Goal: Transaction & Acquisition: Purchase product/service

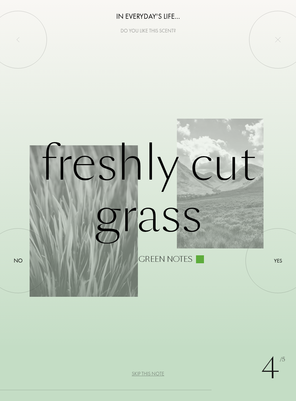
click at [276, 263] on div "Yes" at bounding box center [278, 261] width 8 height 8
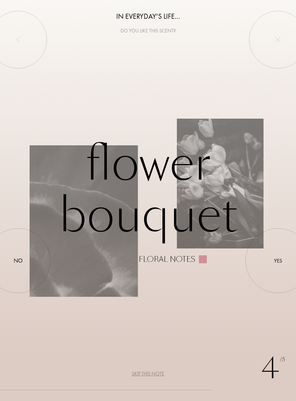
click at [278, 261] on div at bounding box center [278, 261] width 0 height 0
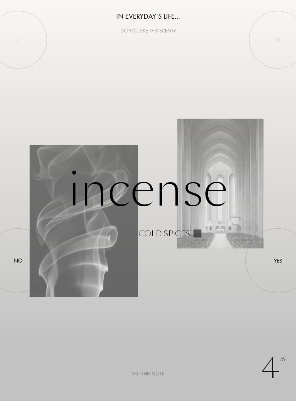
click at [278, 261] on div at bounding box center [278, 261] width 0 height 0
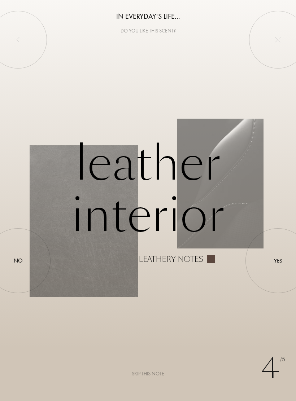
click at [278, 261] on div at bounding box center [278, 261] width 0 height 0
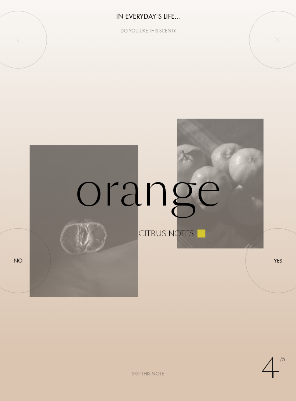
click at [275, 257] on div "Yes" at bounding box center [278, 261] width 8 height 8
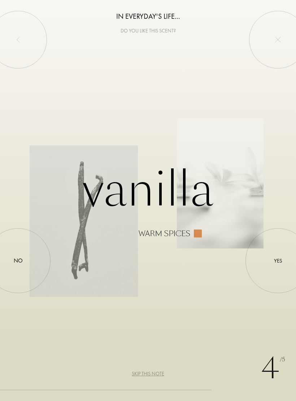
click at [278, 261] on div at bounding box center [278, 261] width 0 height 0
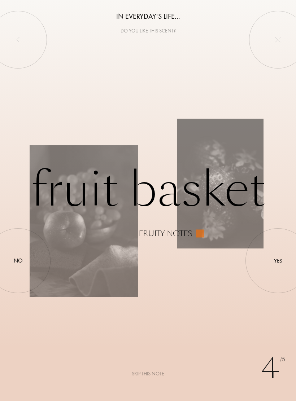
click at [278, 261] on div at bounding box center [278, 261] width 0 height 0
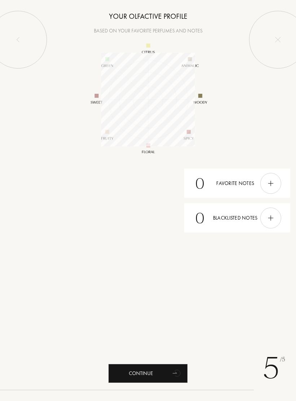
scroll to position [94, 94]
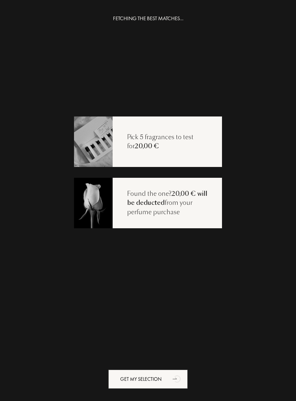
click at [278, 122] on div "FETCHING THE BEST MATCHES... Pick 5 fragrances to test for 20,00 € Found the on…" at bounding box center [148, 214] width 296 height 401
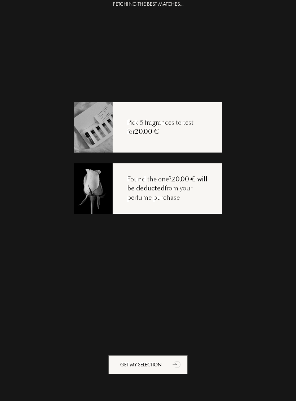
scroll to position [14, 0]
click at [99, 120] on img at bounding box center [93, 127] width 39 height 52
click at [106, 128] on img at bounding box center [93, 127] width 39 height 52
click at [128, 123] on div "Pick 5 fragrances to test for 20,00 €" at bounding box center [166, 127] width 109 height 18
click at [155, 120] on div "Pick 5 fragrances to test for 20,00 €" at bounding box center [166, 127] width 109 height 18
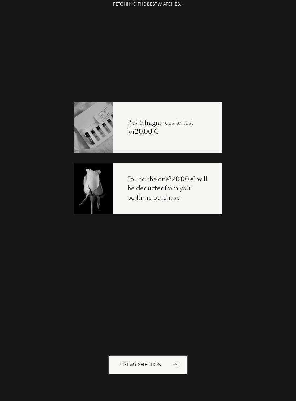
click at [192, 134] on div "Pick 5 fragrances to test for 20,00 €" at bounding box center [166, 127] width 109 height 18
click at [151, 136] on span "20,00 €" at bounding box center [146, 131] width 25 height 9
click at [116, 121] on div "Pick 5 fragrances to test for 20,00 €" at bounding box center [166, 127] width 109 height 18
click at [98, 185] on img at bounding box center [93, 188] width 39 height 52
click at [167, 368] on div "Get my selection" at bounding box center [147, 364] width 79 height 19
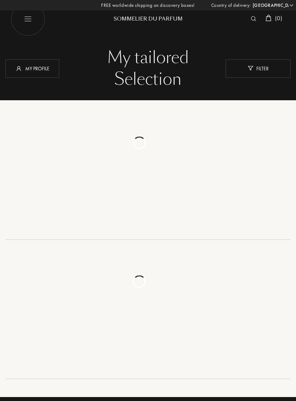
select select "ES"
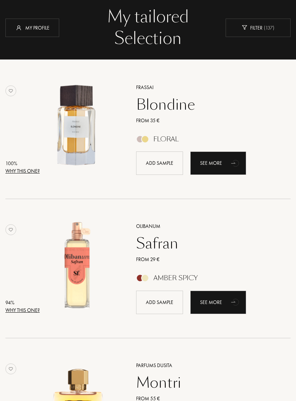
scroll to position [41, 0]
click at [170, 170] on div "Add sample" at bounding box center [159, 162] width 47 height 23
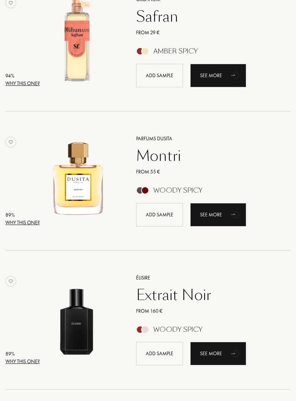
click at [165, 213] on div "Add sample" at bounding box center [159, 214] width 47 height 23
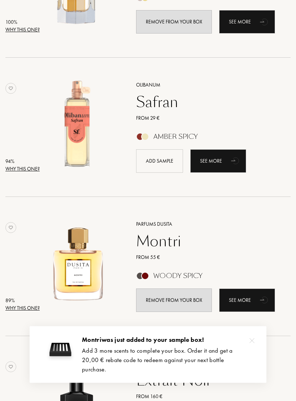
click at [173, 159] on div "Add sample" at bounding box center [159, 161] width 47 height 23
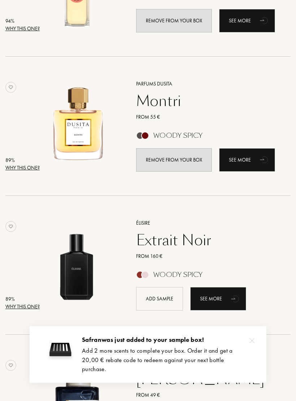
click at [163, 296] on div "Add sample" at bounding box center [159, 298] width 47 height 23
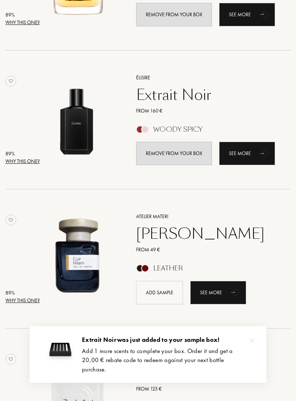
click at [162, 298] on div "Add sample" at bounding box center [159, 292] width 47 height 23
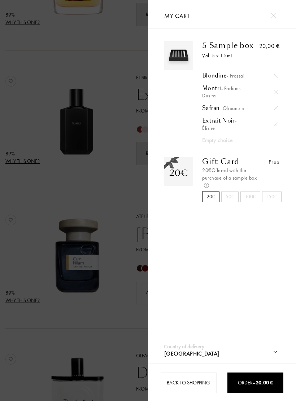
click at [219, 217] on div "5 Sample box Vol: 5 x 1.5mL Blondine - Frassai Montri - Parfums [PERSON_NAME] -…" at bounding box center [222, 185] width 148 height 314
click at [228, 199] on div "50€" at bounding box center [229, 196] width 17 height 11
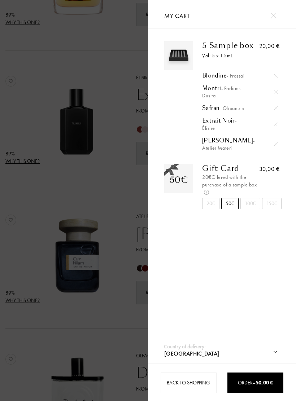
click at [211, 208] on div "20€" at bounding box center [210, 203] width 17 height 11
click at [272, 13] on img at bounding box center [272, 15] width 5 height 5
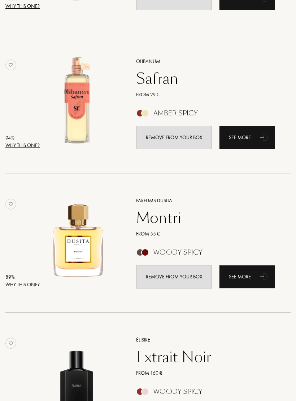
scroll to position [193, 0]
